Goal: Transaction & Acquisition: Purchase product/service

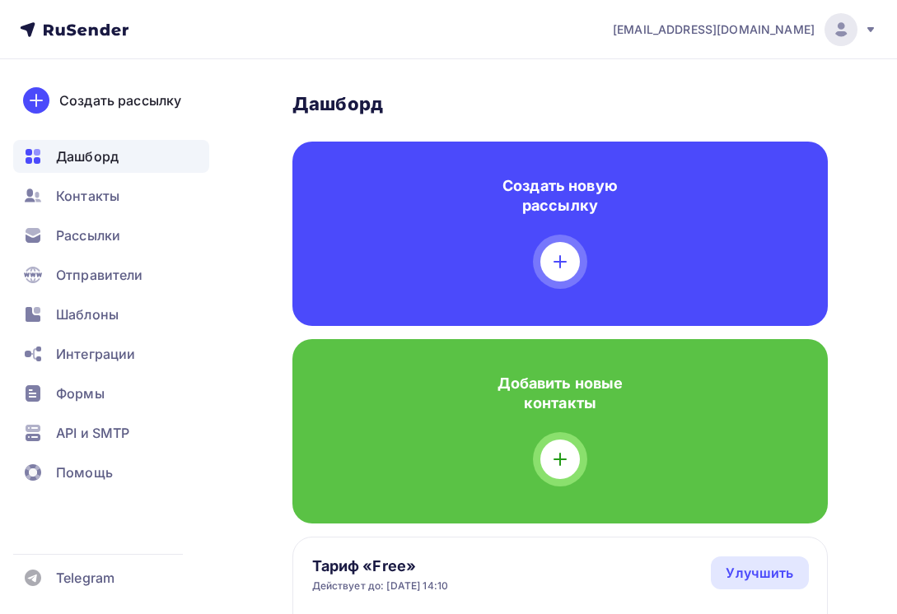
click at [97, 152] on span "Дашборд" at bounding box center [87, 157] width 63 height 20
click at [870, 23] on icon at bounding box center [870, 29] width 13 height 13
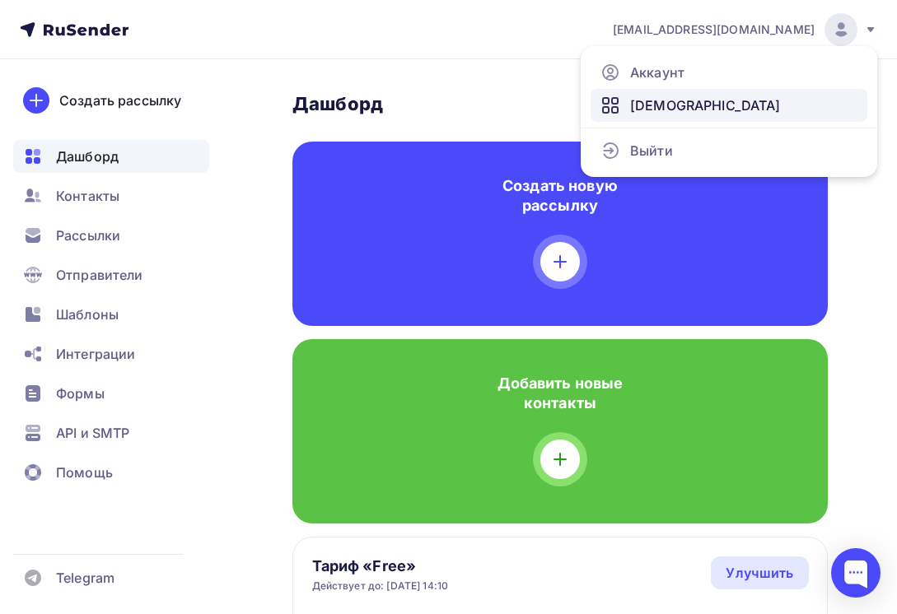
click at [699, 105] on link "[DEMOGRAPHIC_DATA]" at bounding box center [728, 105] width 277 height 33
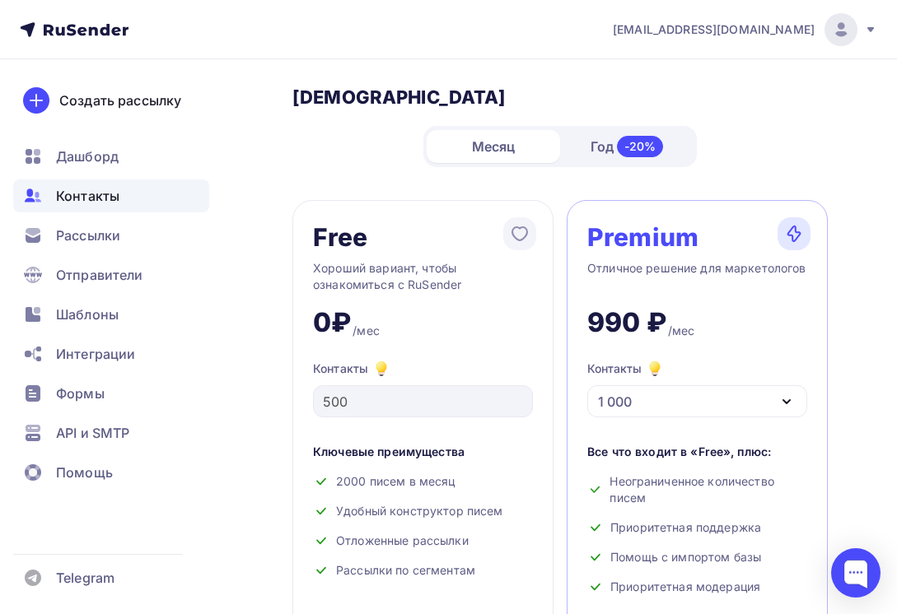
click at [115, 191] on span "Контакты" at bounding box center [87, 196] width 63 height 20
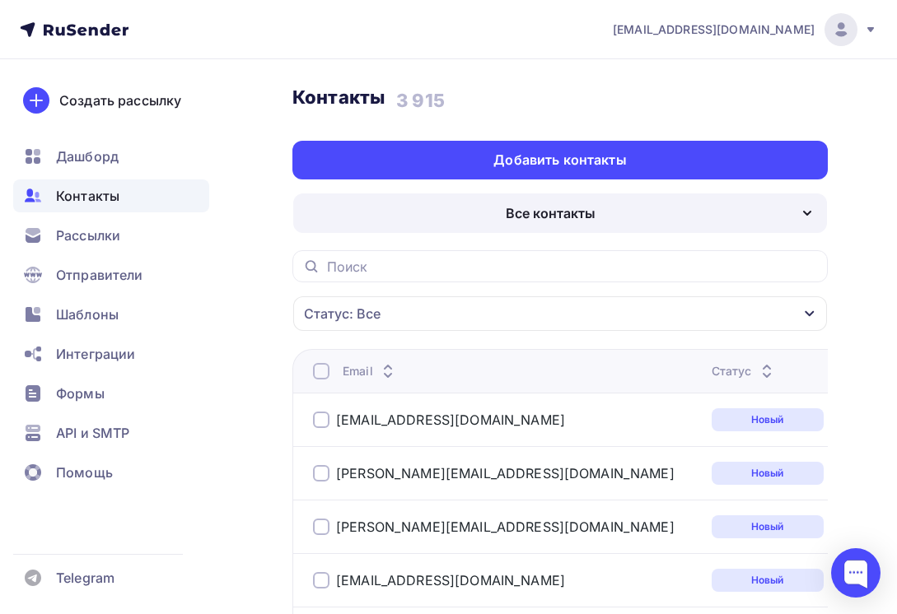
click at [871, 26] on icon at bounding box center [870, 29] width 13 height 13
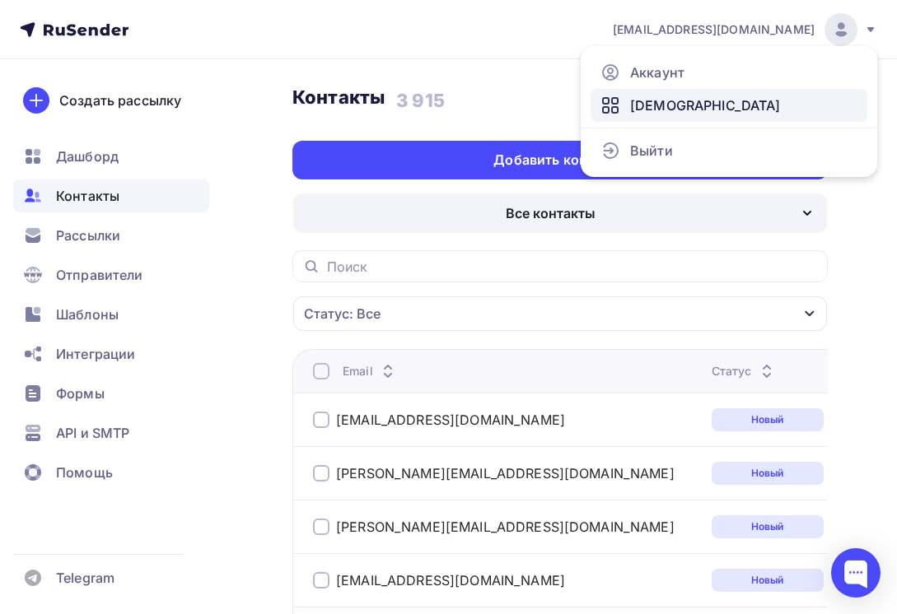
click at [703, 105] on link "[DEMOGRAPHIC_DATA]" at bounding box center [728, 105] width 277 height 33
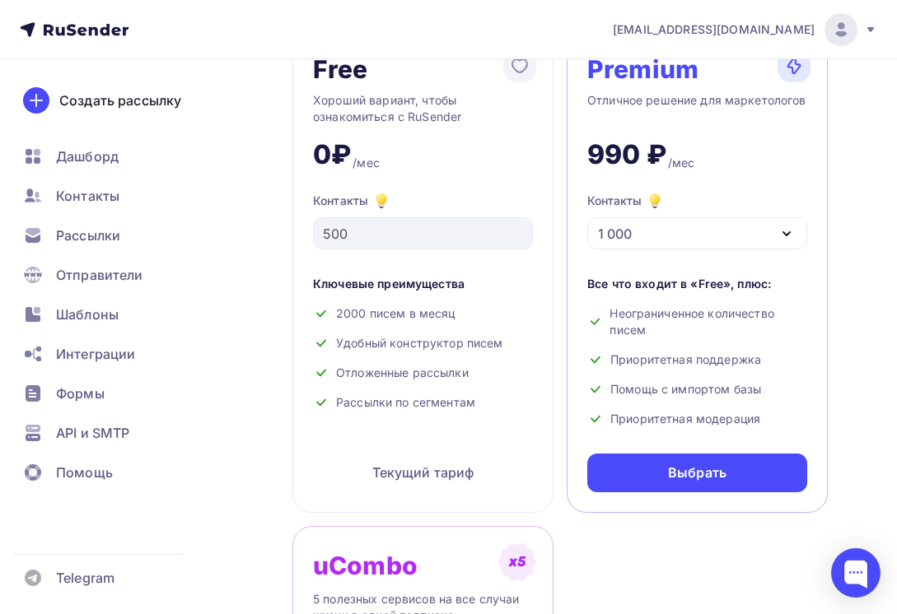
scroll to position [165, 0]
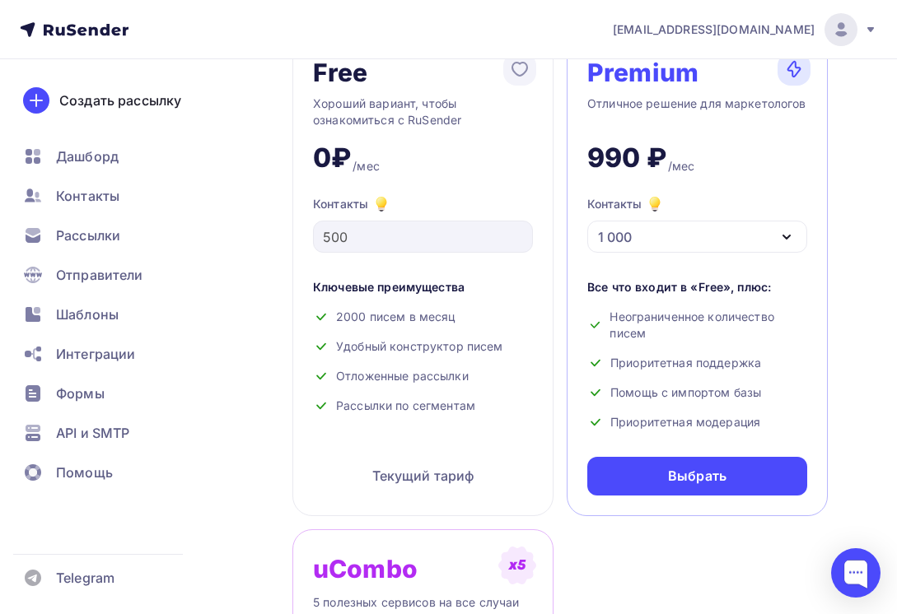
click at [697, 234] on div "1 000" at bounding box center [697, 237] width 220 height 32
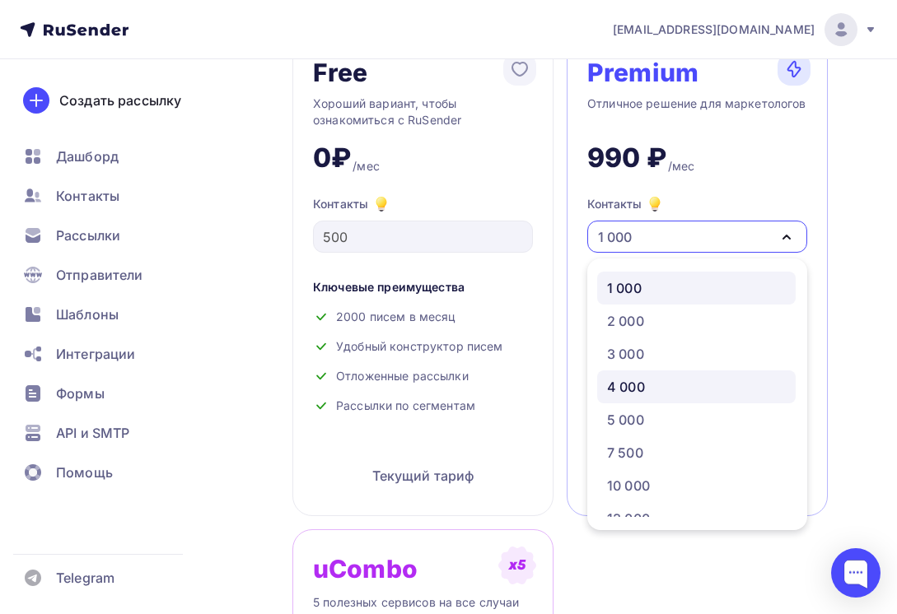
click at [657, 391] on div "4 000" at bounding box center [696, 387] width 179 height 20
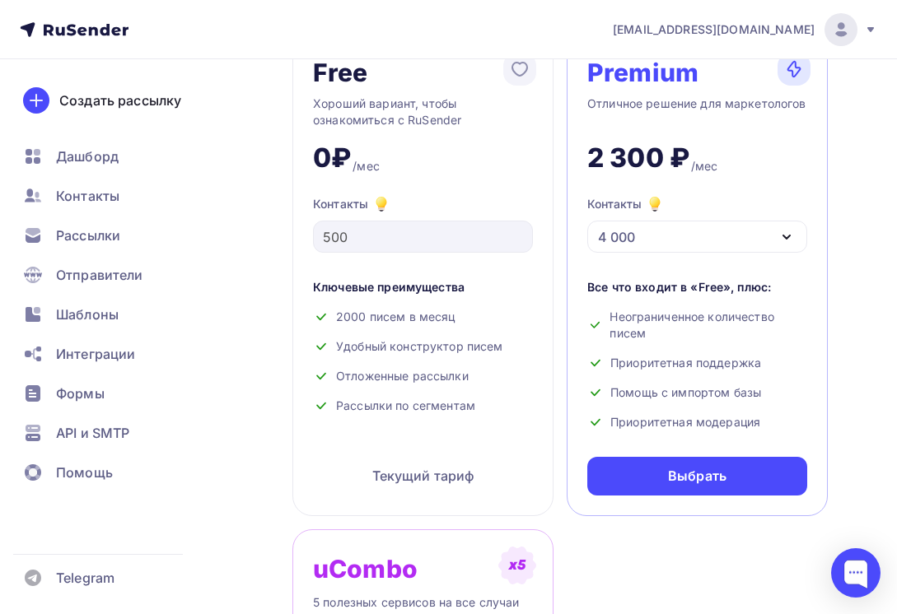
click at [726, 234] on div "4 000" at bounding box center [697, 237] width 220 height 32
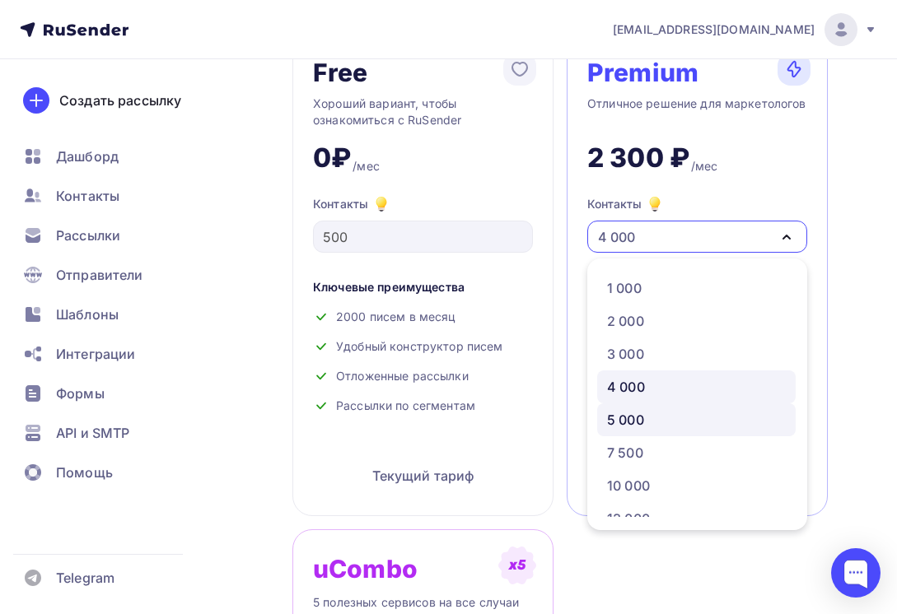
click at [638, 406] on link "5 000" at bounding box center [696, 420] width 198 height 33
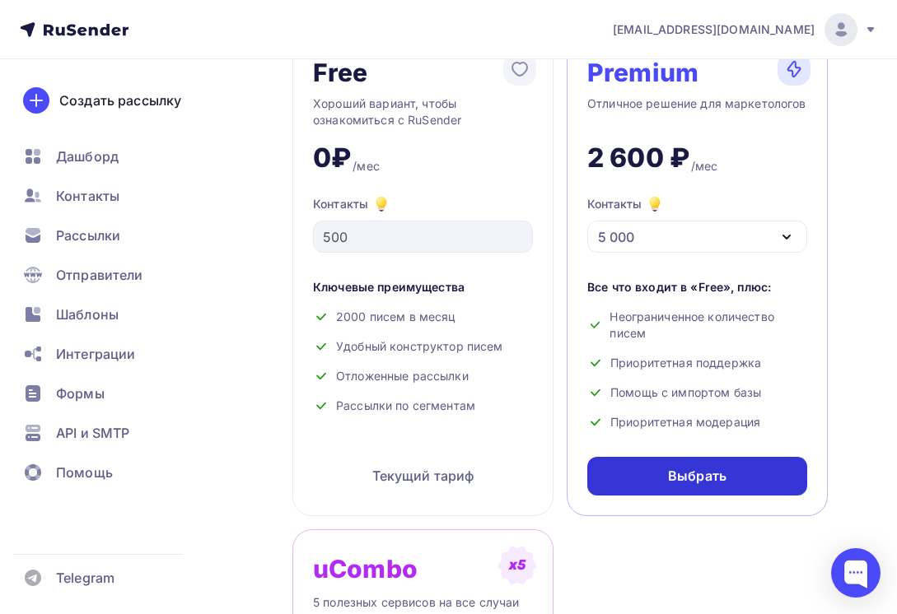
click at [724, 471] on div "Выбрать" at bounding box center [697, 476] width 58 height 19
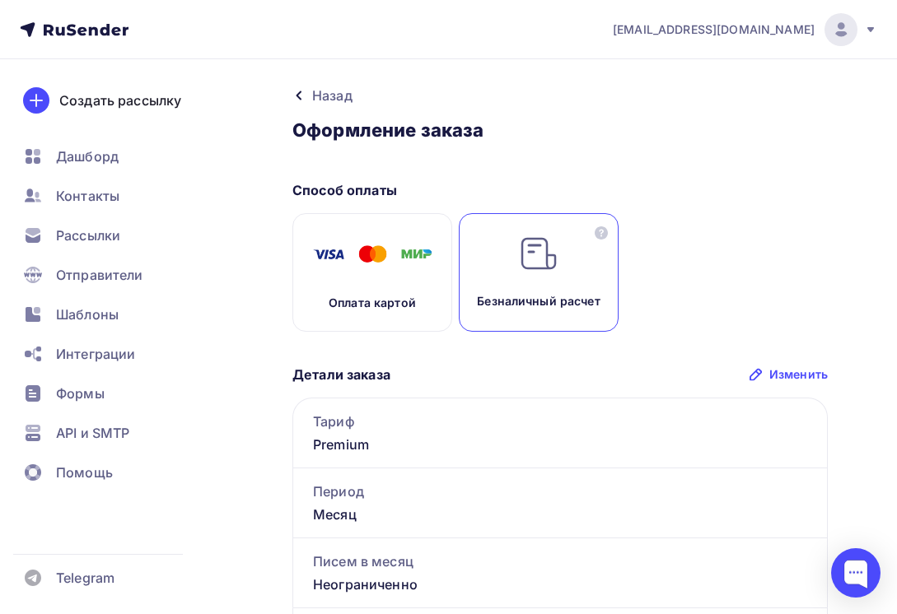
click at [531, 282] on div "Безналичный расчет" at bounding box center [539, 272] width 160 height 119
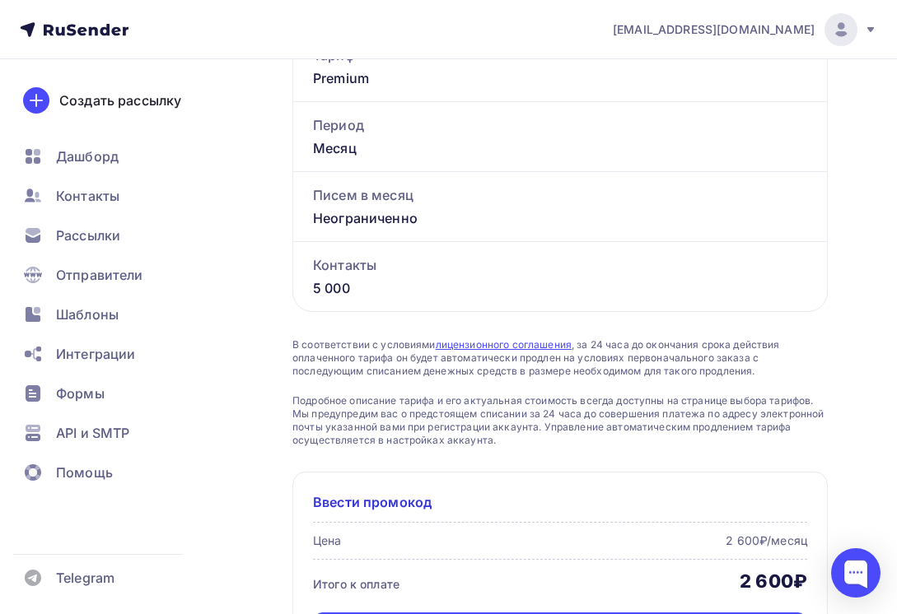
scroll to position [490, 0]
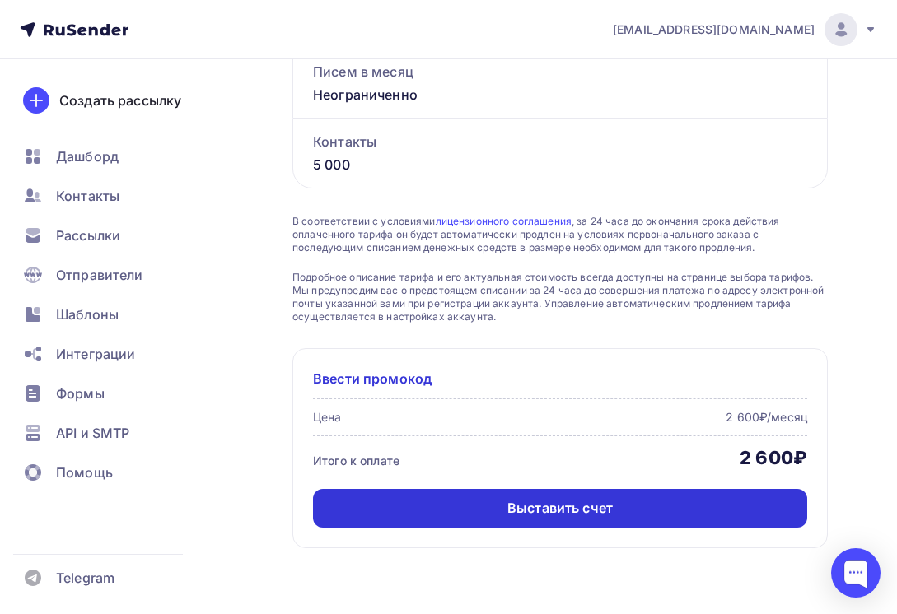
click at [602, 506] on div "Выставить счет" at bounding box center [559, 508] width 105 height 19
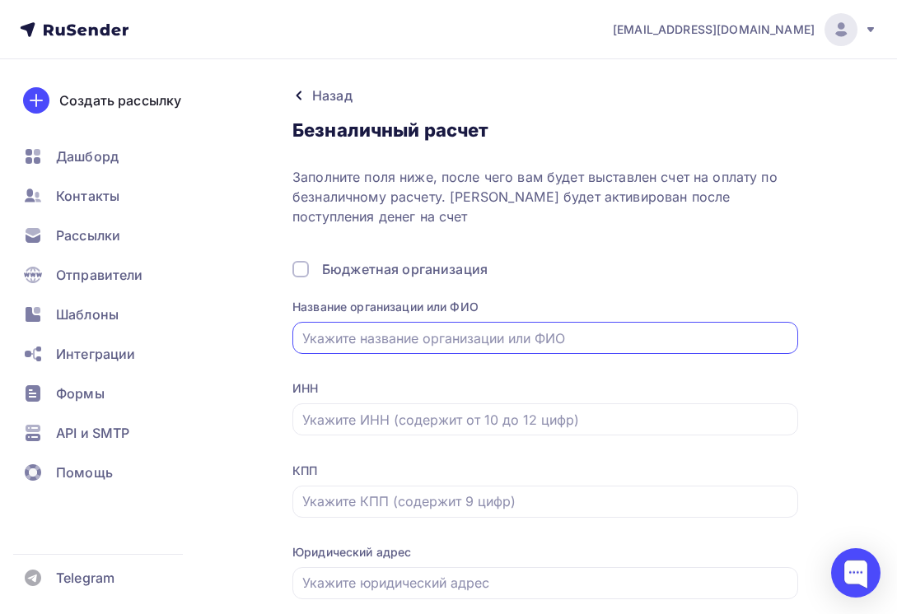
click at [509, 327] on div at bounding box center [545, 338] width 506 height 32
click at [509, 339] on input "text" at bounding box center [545, 339] width 487 height 20
type input "ООО "Домо Аригато""
click at [561, 413] on input "text" at bounding box center [545, 420] width 487 height 20
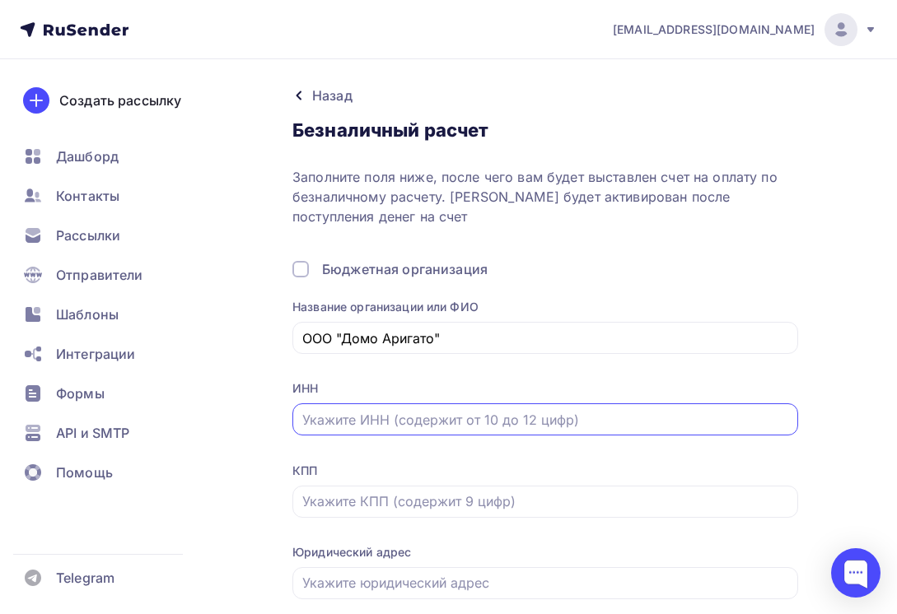
type input "7816467770"
click at [426, 498] on input "text" at bounding box center [545, 502] width 487 height 20
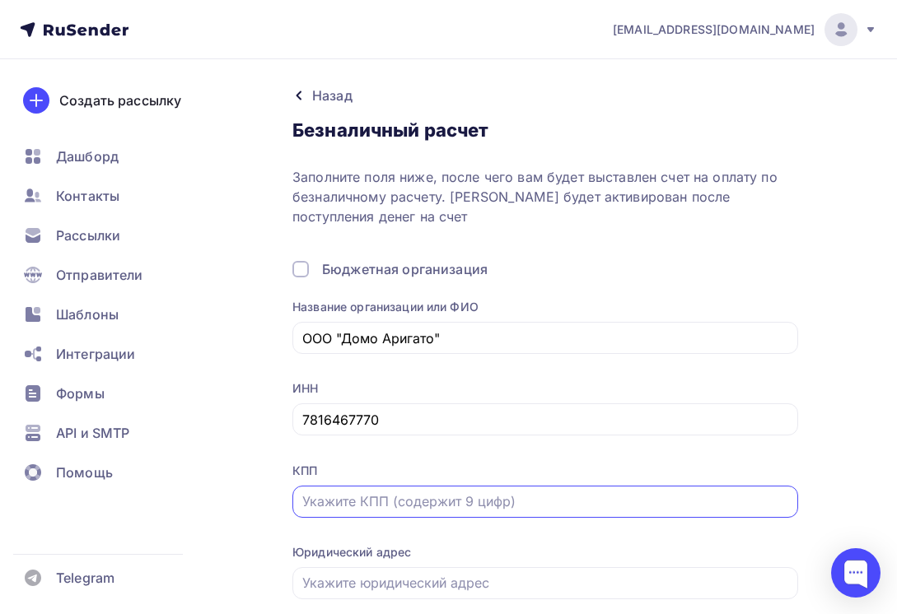
paste input "783801001"
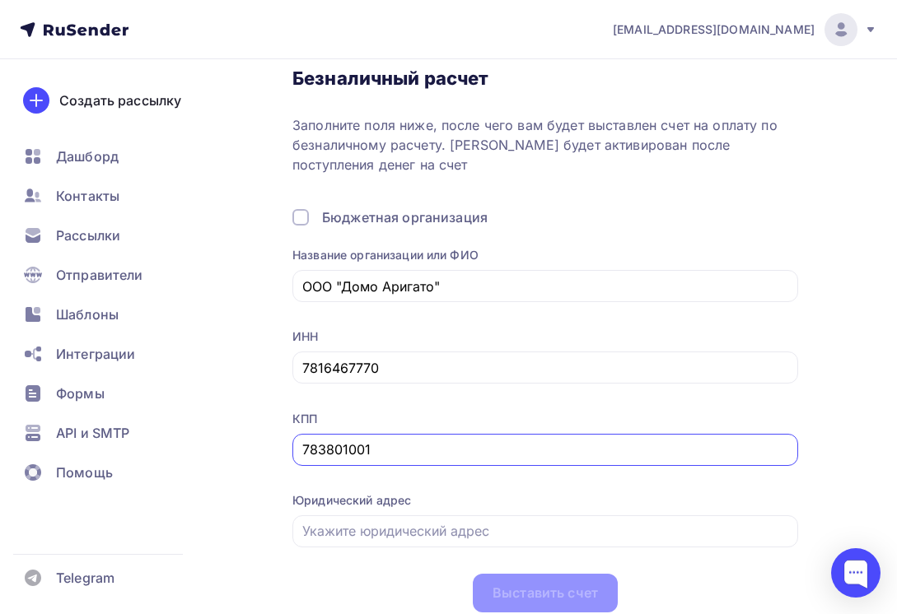
scroll to position [116, 0]
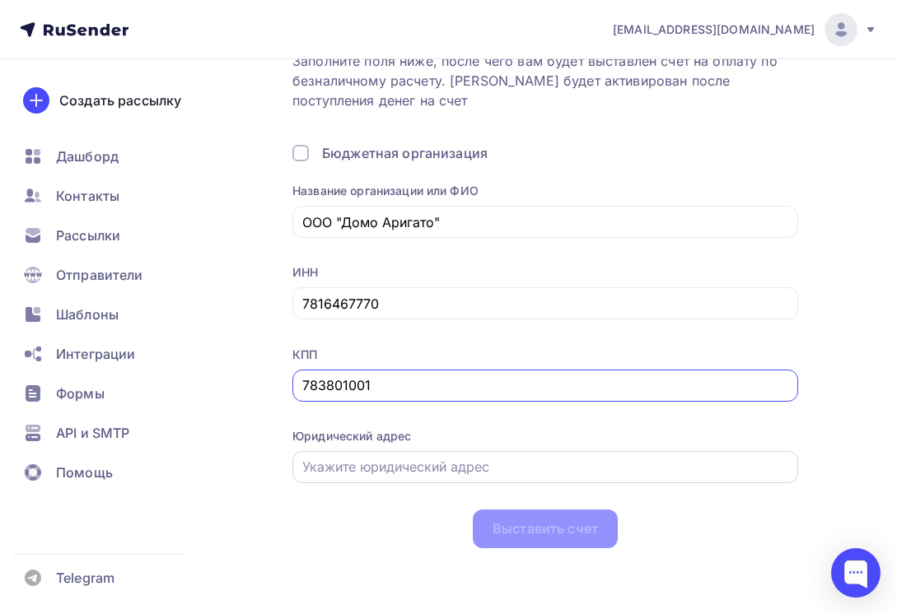
type input "783801001"
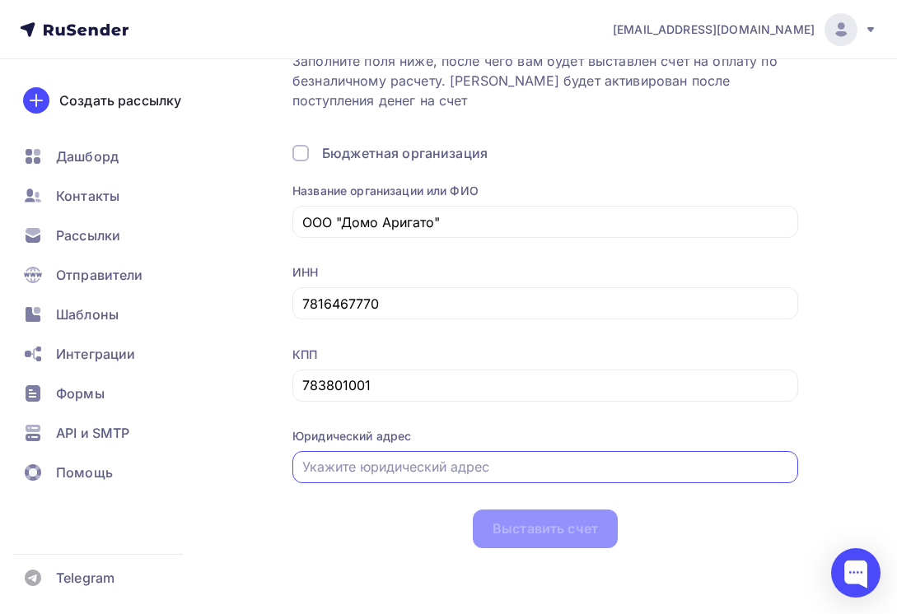
click at [385, 468] on input "text" at bounding box center [545, 467] width 487 height 20
type input "[STREET_ADDRESS]"
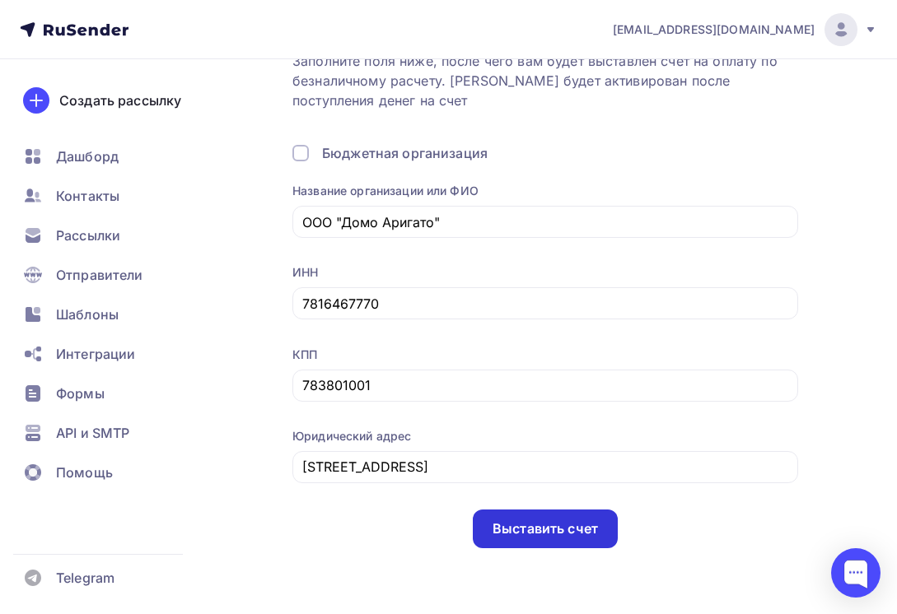
click at [545, 523] on div "Выставить счет" at bounding box center [544, 529] width 105 height 19
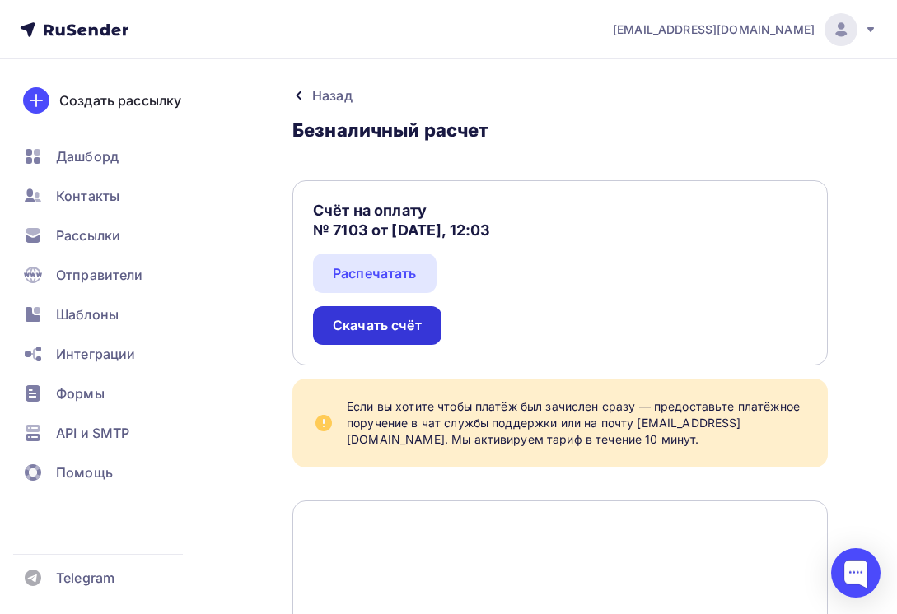
click at [405, 318] on div "Скачать счёт" at bounding box center [377, 325] width 89 height 19
